Goal: Task Accomplishment & Management: Understand process/instructions

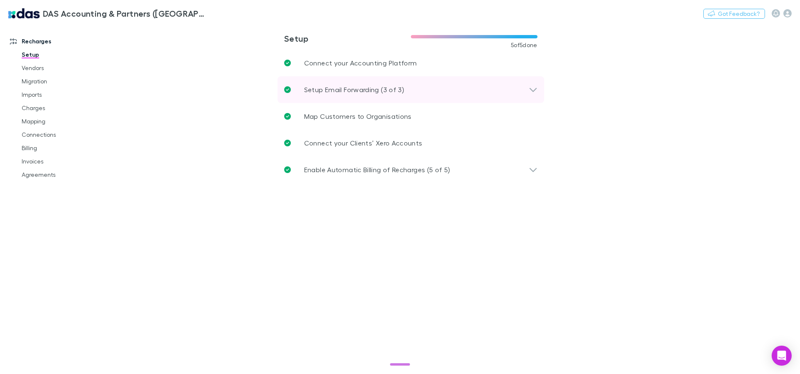
click at [417, 91] on div "Setup Email Forwarding (3 of 3)" at bounding box center [406, 90] width 245 height 10
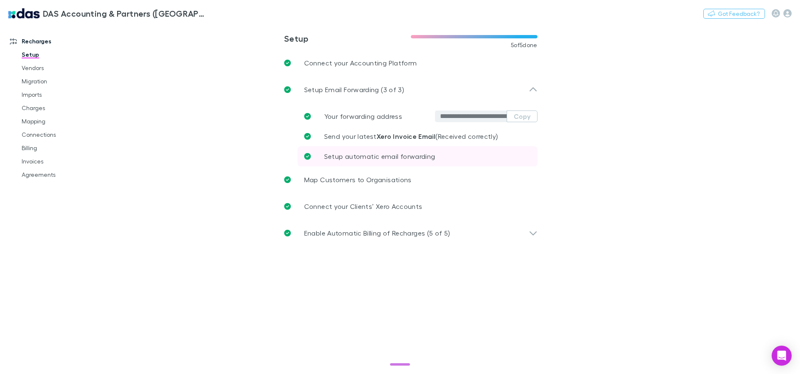
click at [369, 163] on link "Setup automatic email forwarding" at bounding box center [418, 156] width 240 height 20
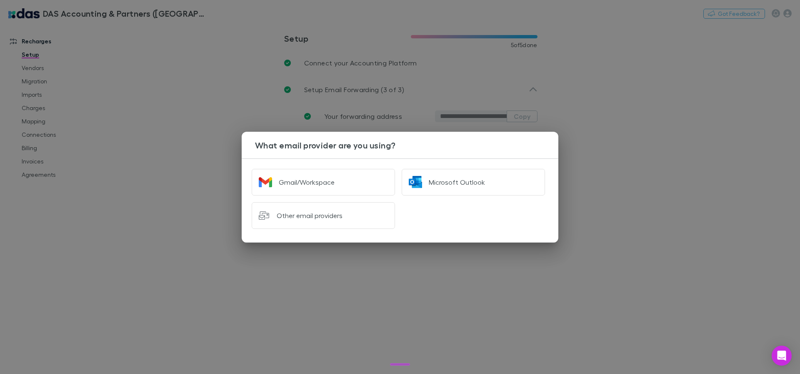
click at [145, 203] on div "What email provider are you using? Gmail/Workspace Microsoft Outlook Other emai…" at bounding box center [400, 187] width 800 height 374
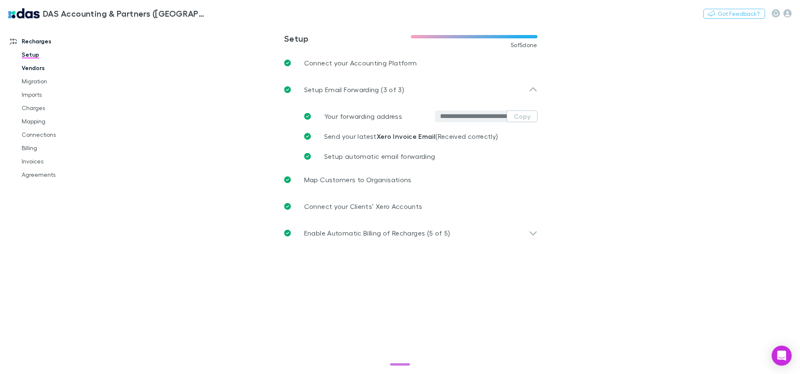
click at [39, 67] on link "Vendors" at bounding box center [62, 67] width 99 height 13
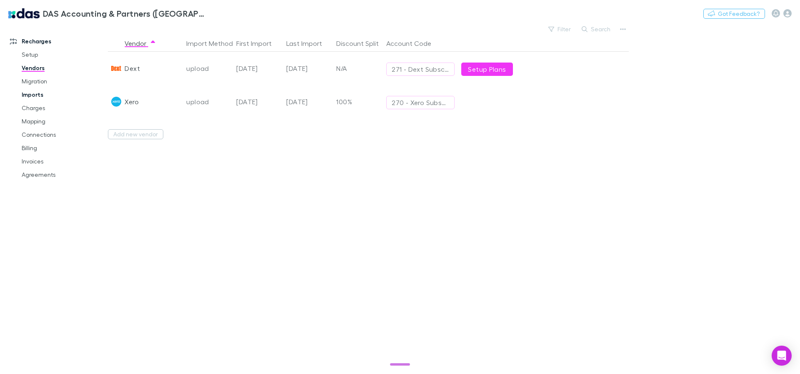
click at [44, 96] on link "Imports" at bounding box center [62, 94] width 99 height 13
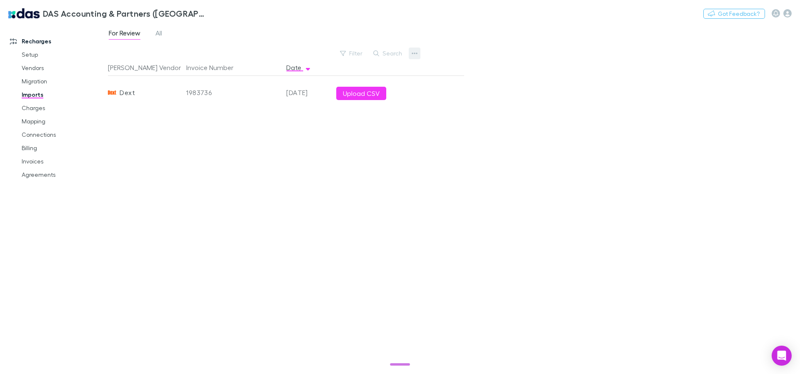
click at [413, 51] on icon "button" at bounding box center [415, 53] width 6 height 7
click at [381, 68] on p "Custom CSV Import" at bounding box center [363, 70] width 101 height 10
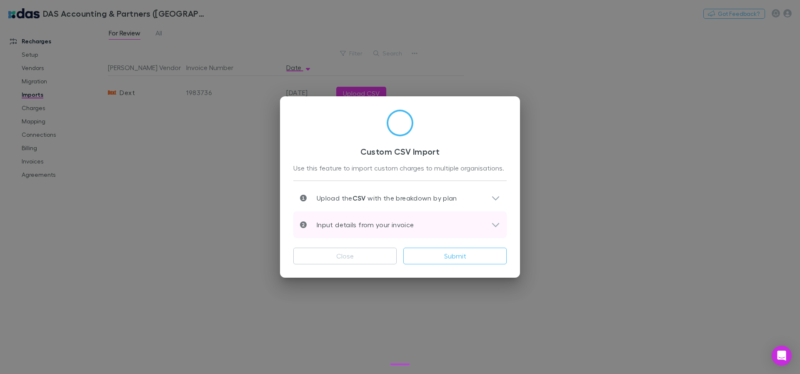
scroll to position [4, 0]
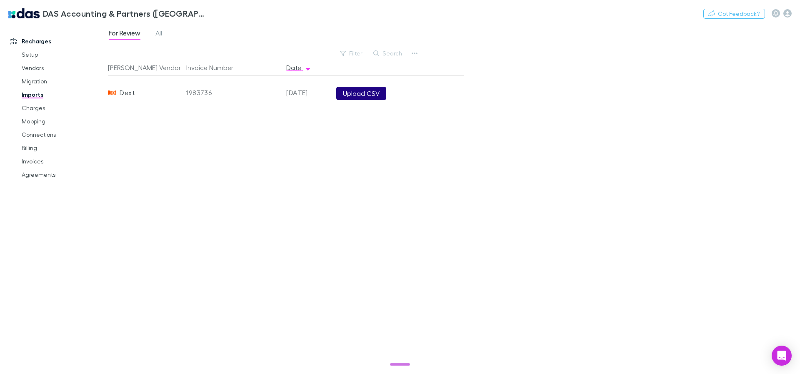
click at [373, 95] on button "Upload CSV" at bounding box center [361, 93] width 50 height 13
click at [35, 70] on link "Vendors" at bounding box center [62, 67] width 99 height 13
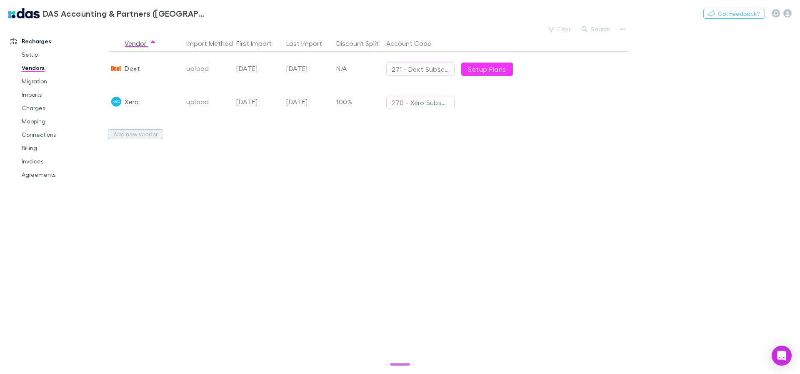
click at [152, 137] on button "Add new vendor" at bounding box center [135, 134] width 55 height 10
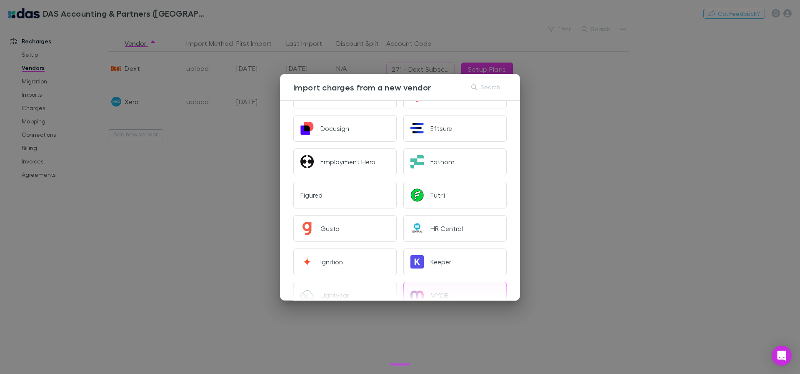
scroll to position [350, 0]
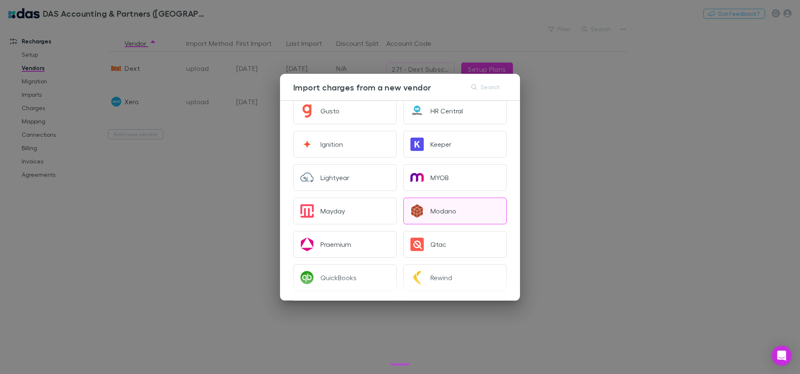
click at [443, 222] on button "Modano" at bounding box center [454, 211] width 103 height 27
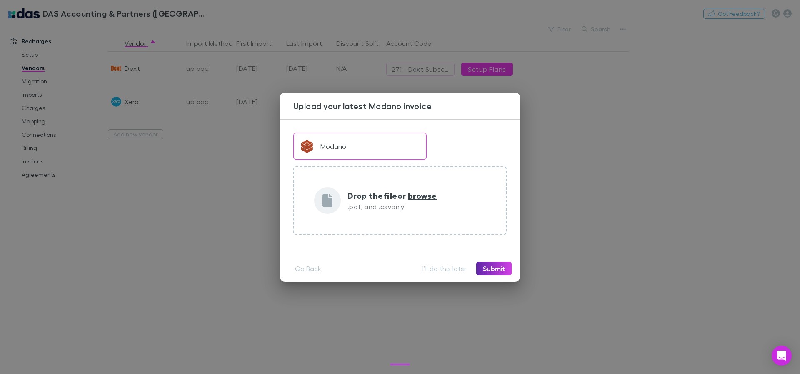
scroll to position [0, 0]
click at [304, 266] on button "Go Back" at bounding box center [308, 268] width 40 height 13
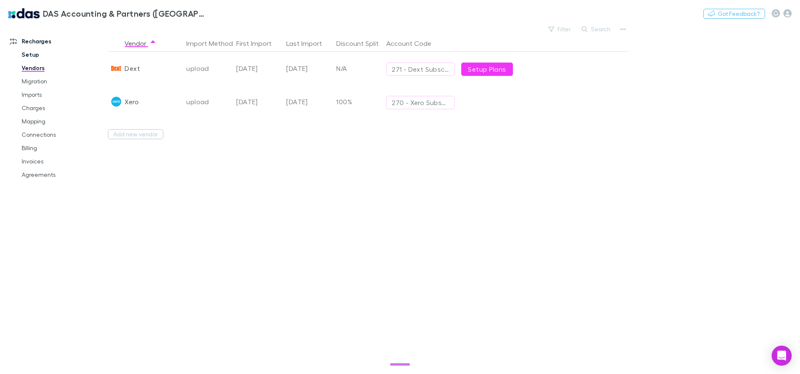
click at [33, 50] on link "Setup" at bounding box center [62, 54] width 99 height 13
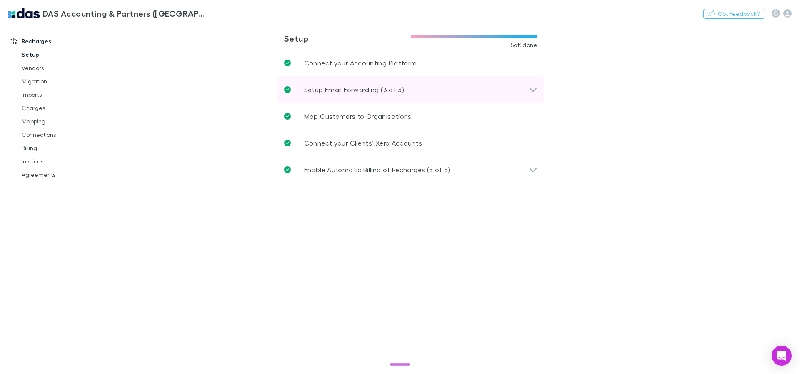
click at [370, 87] on p "Setup Email Forwarding (3 of 3)" at bounding box center [354, 90] width 100 height 10
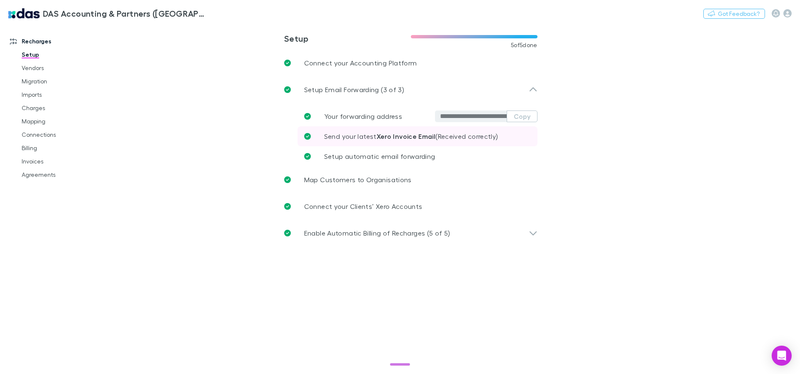
click at [352, 135] on span "Send your latest Xero Invoice Email (Received correctly)" at bounding box center [411, 136] width 174 height 8
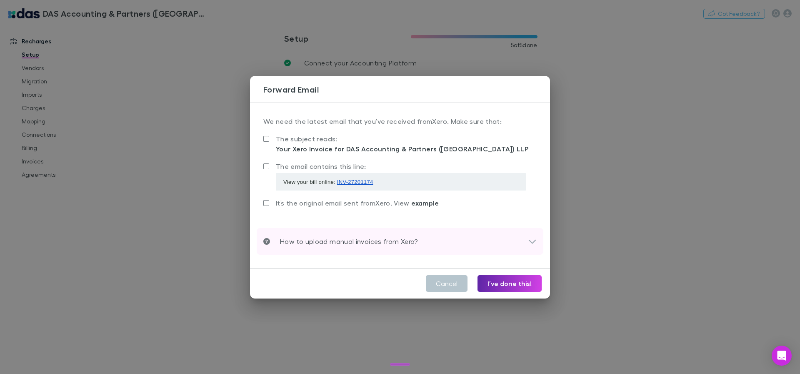
click at [433, 238] on div "How to upload manual invoices from Xero?" at bounding box center [395, 241] width 265 height 10
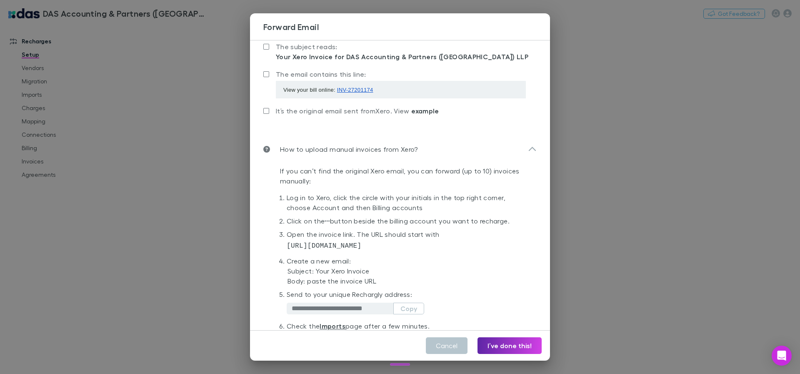
scroll to position [60, 0]
